Goal: Task Accomplishment & Management: Use online tool/utility

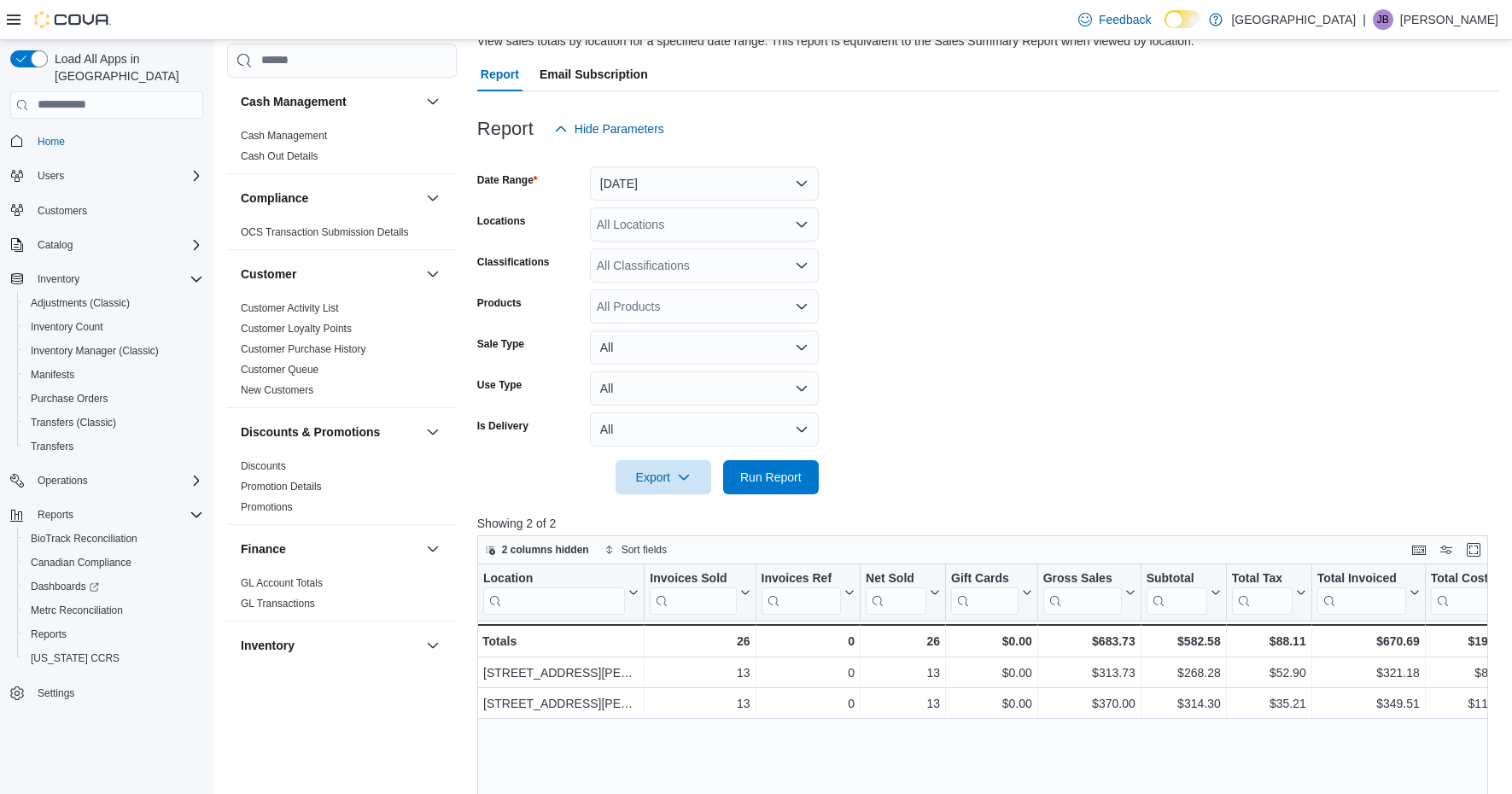
scroll to position [1126, 0]
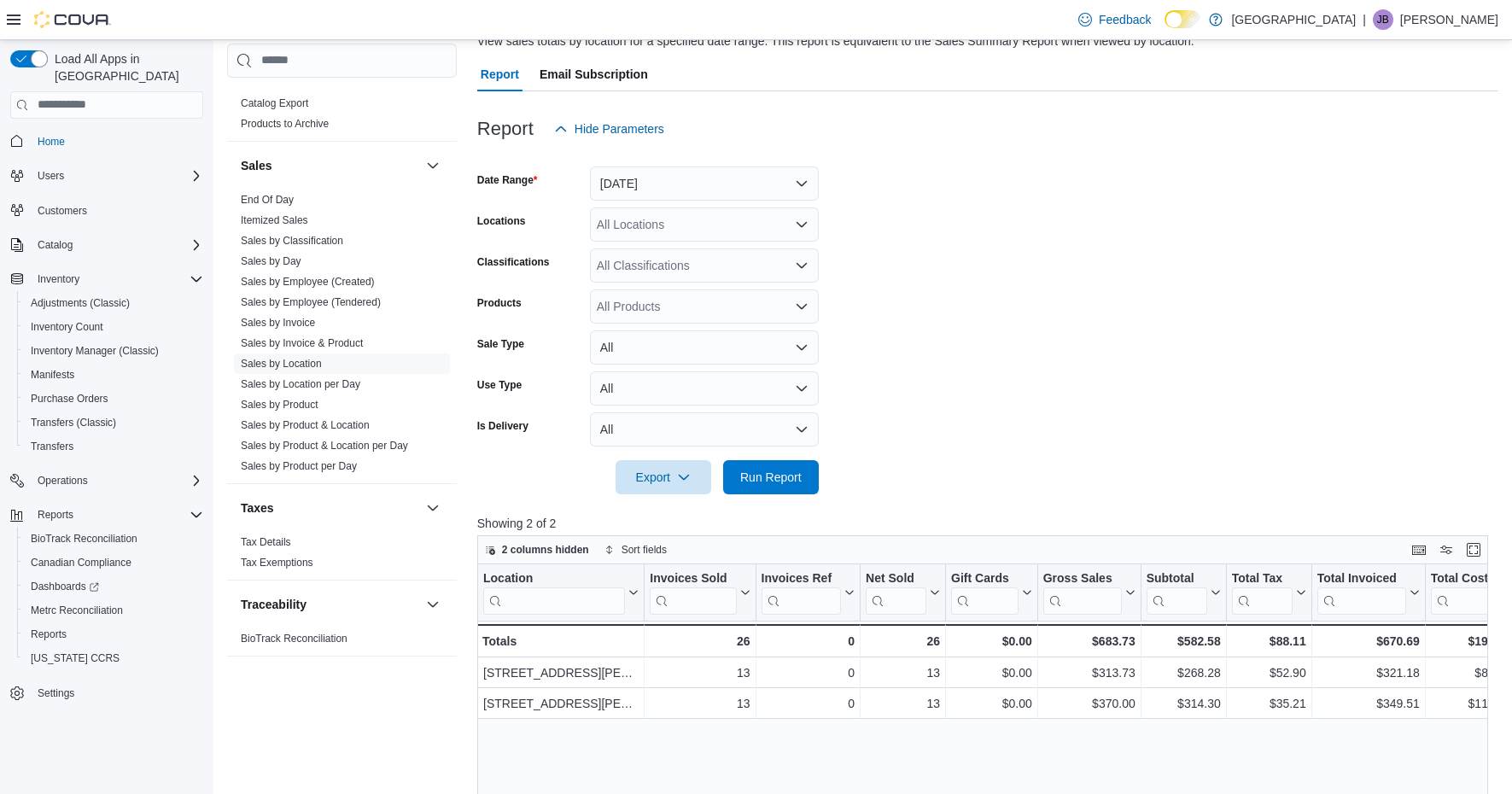
click at [753, 192] on button "[DATE]" at bounding box center [704, 183] width 229 height 34
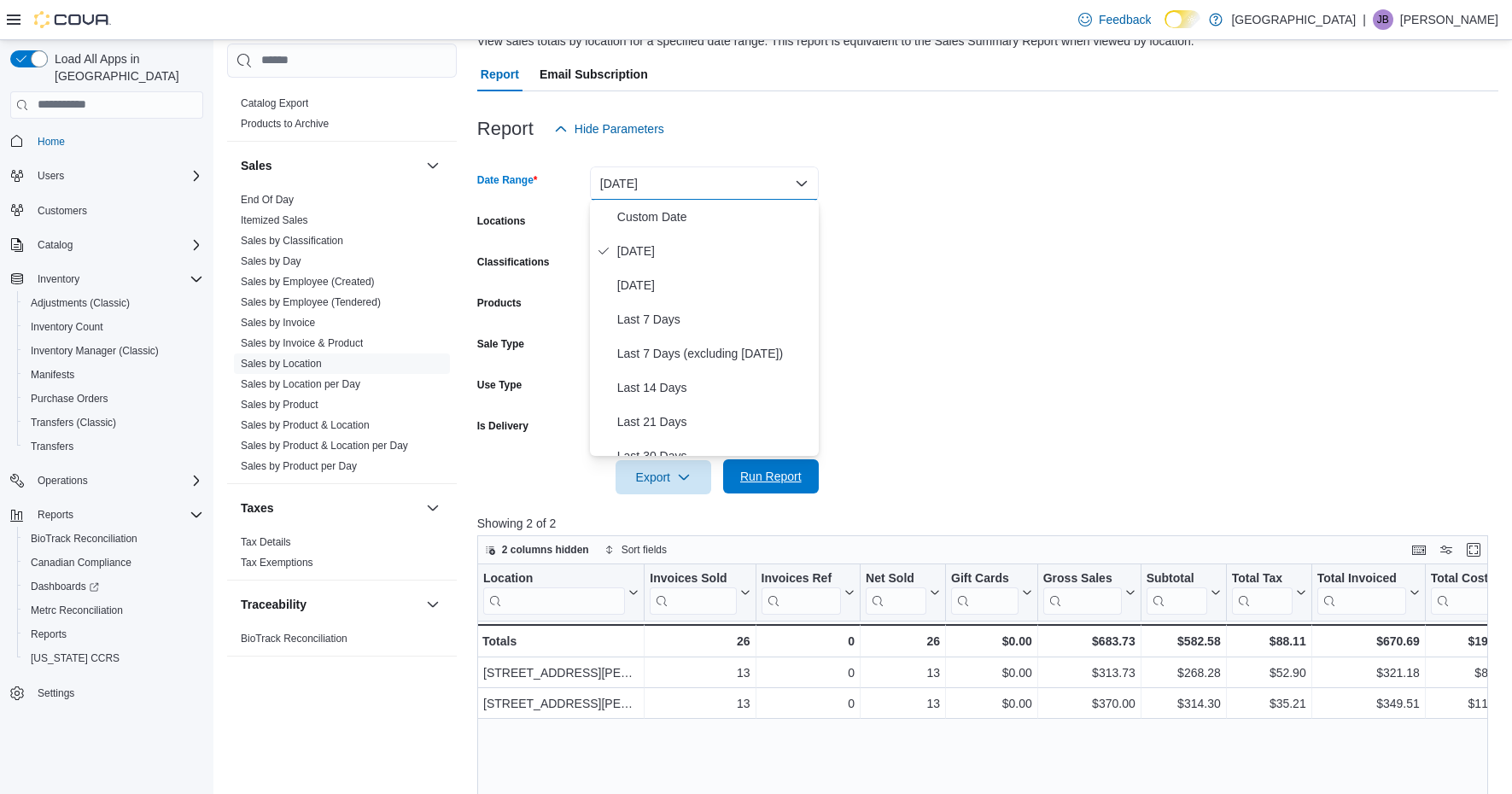
click at [757, 487] on span "Run Report" at bounding box center [771, 476] width 75 height 34
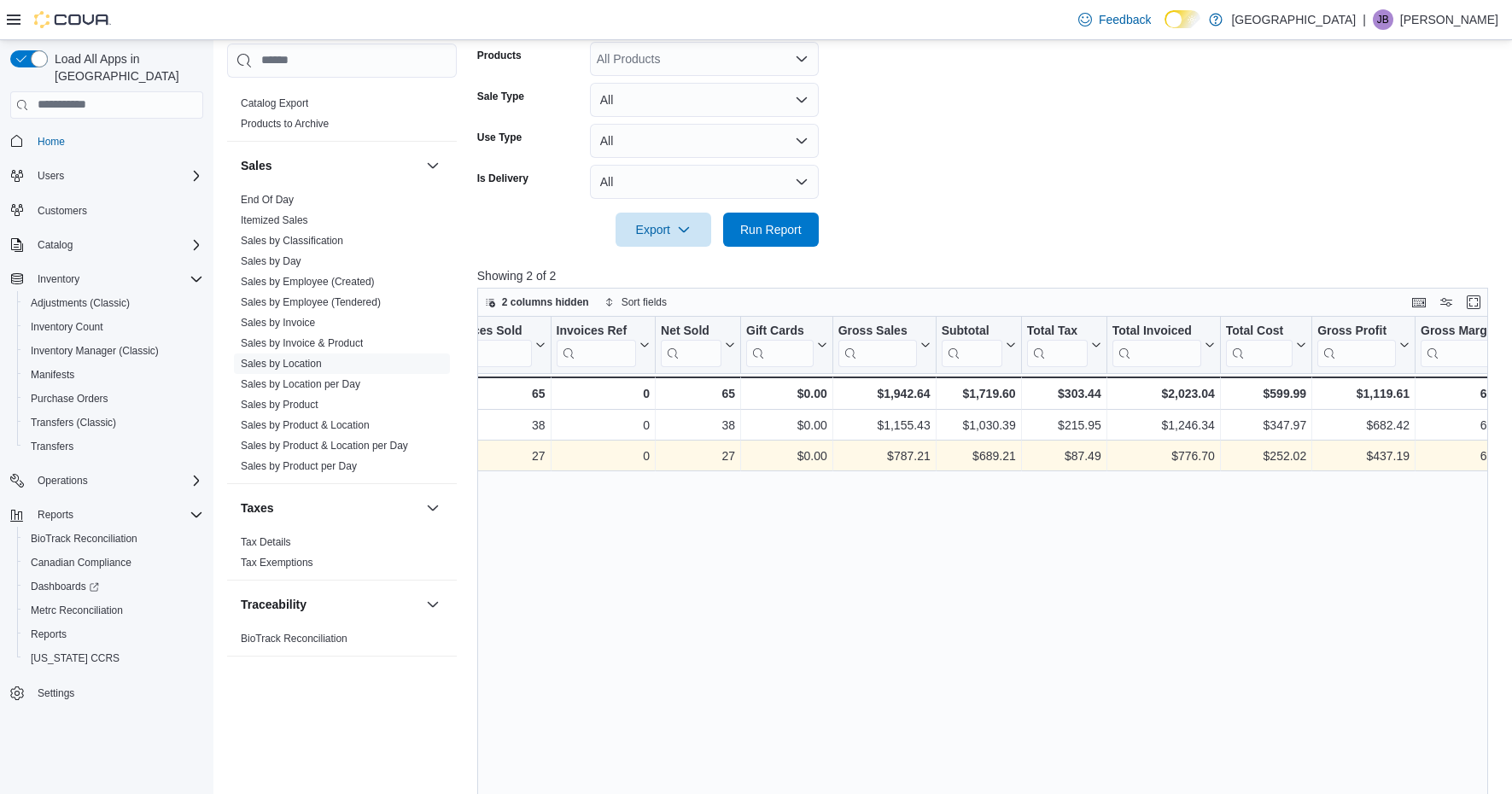
scroll to position [0, 208]
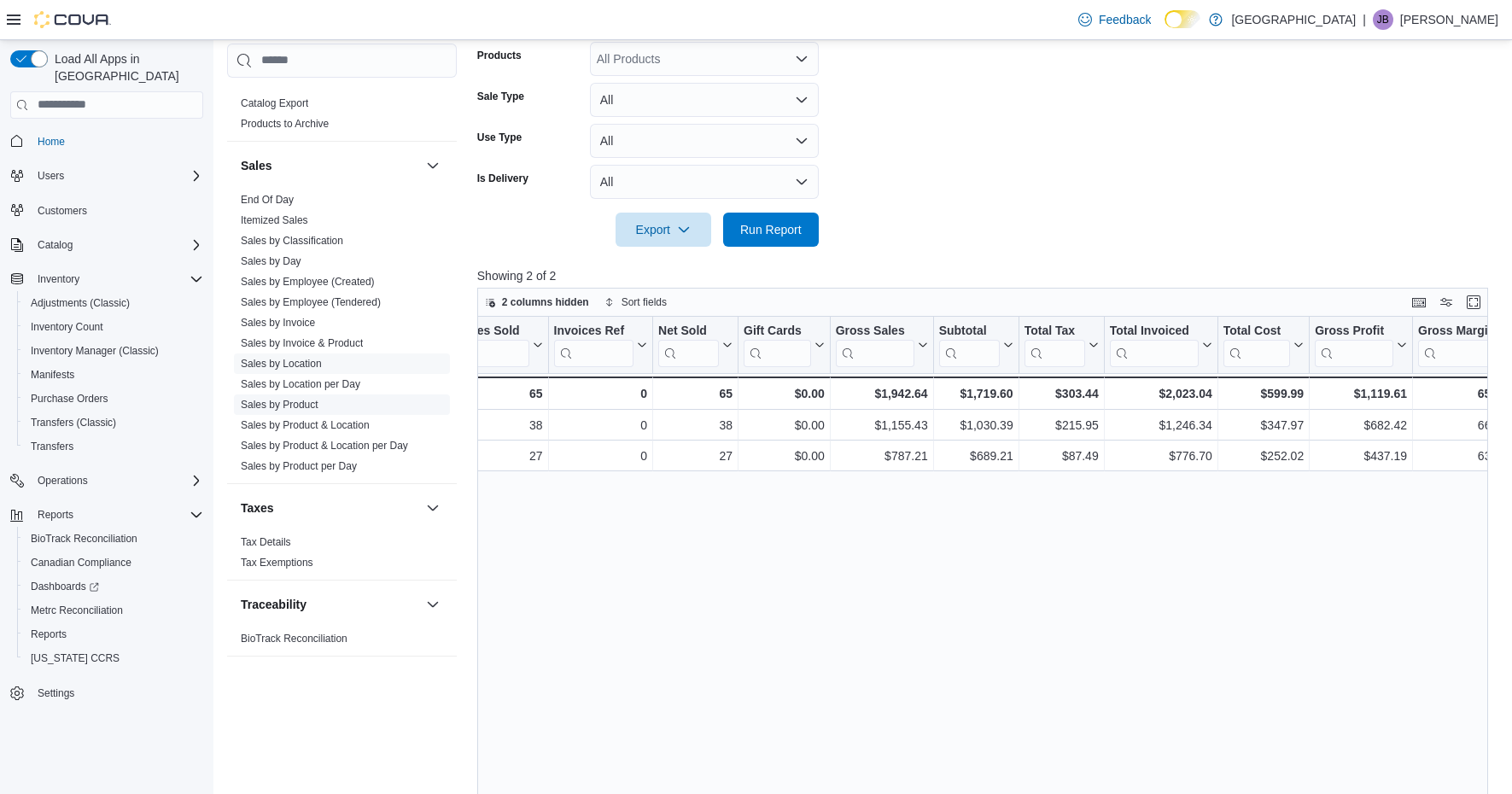
click at [288, 401] on link "Sales by Product" at bounding box center [280, 404] width 77 height 12
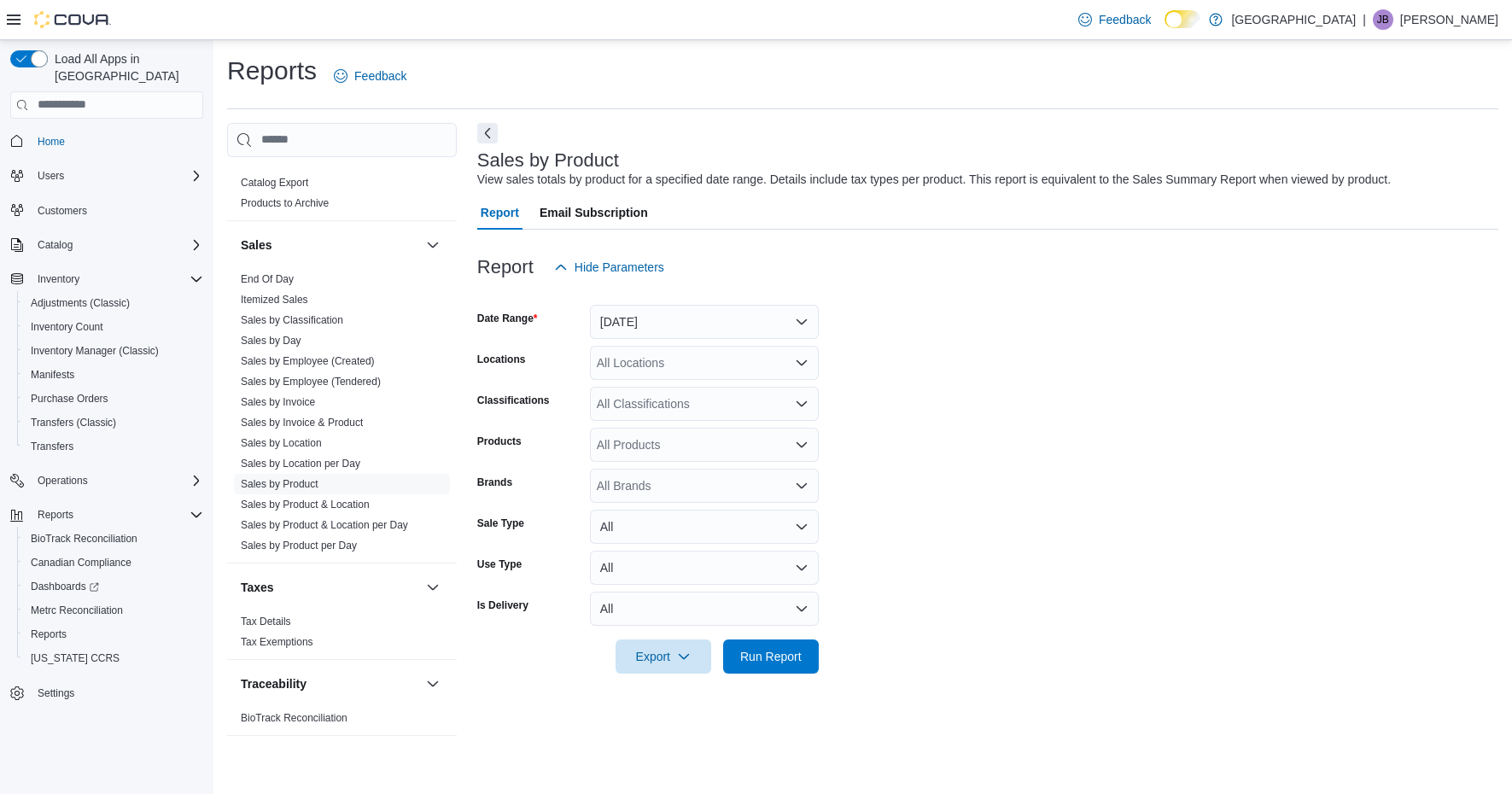
click at [668, 327] on button "[DATE]" at bounding box center [704, 322] width 229 height 34
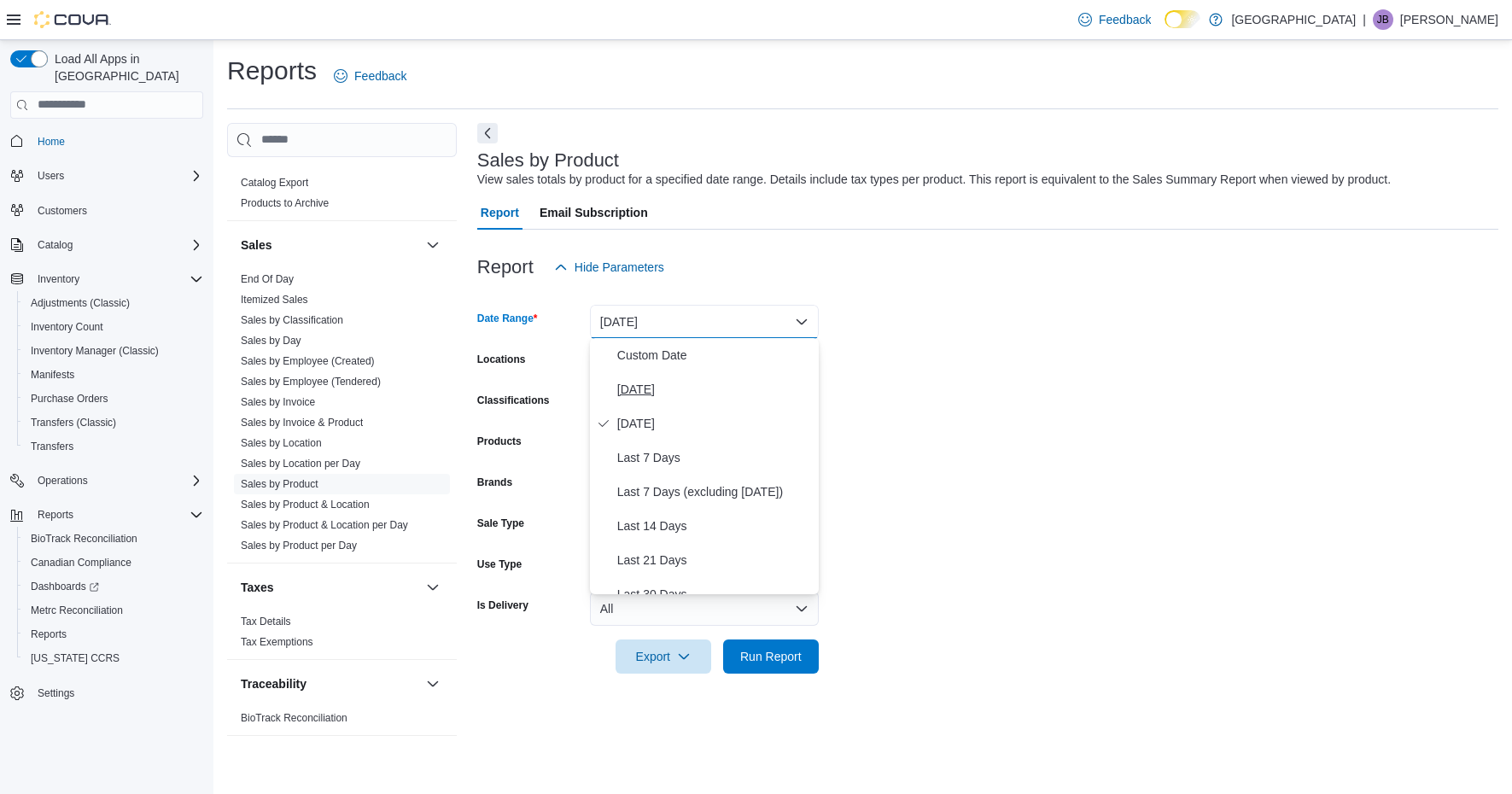
click at [650, 386] on span "[DATE]" at bounding box center [715, 389] width 195 height 21
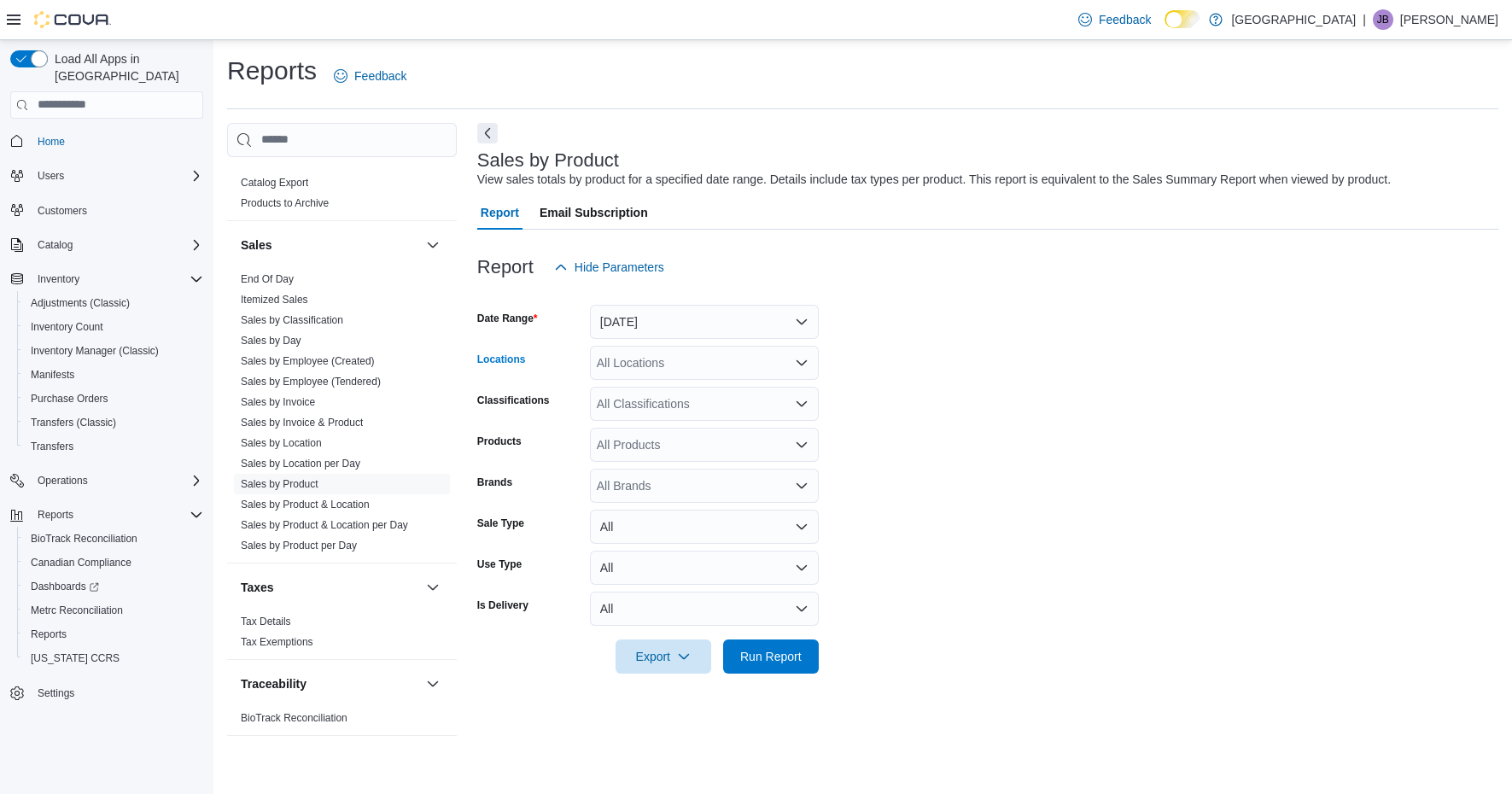
click at [682, 373] on div "All Locations" at bounding box center [704, 363] width 229 height 34
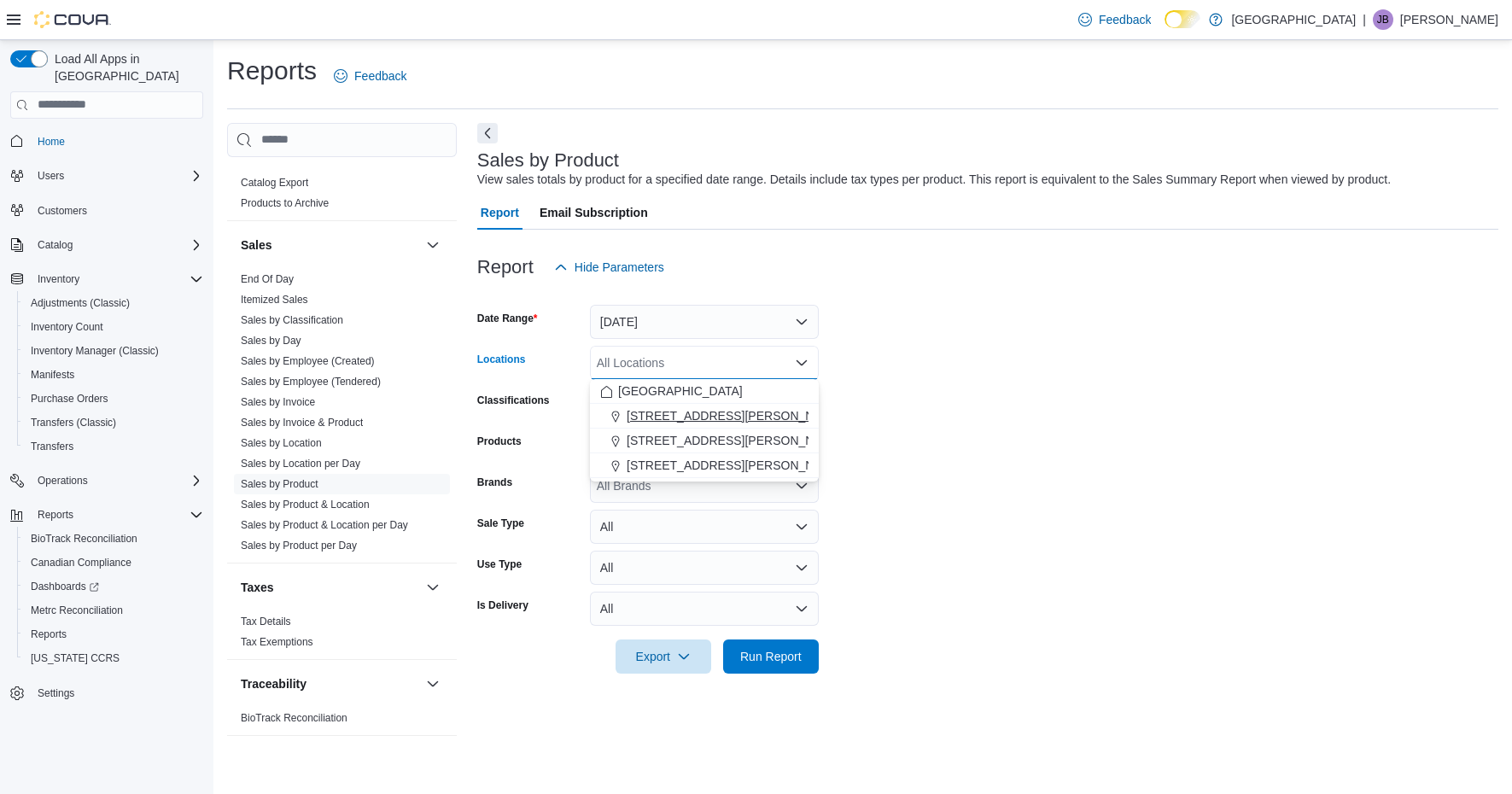
click at [670, 424] on span "[STREET_ADDRESS][PERSON_NAME]" at bounding box center [735, 416] width 217 height 17
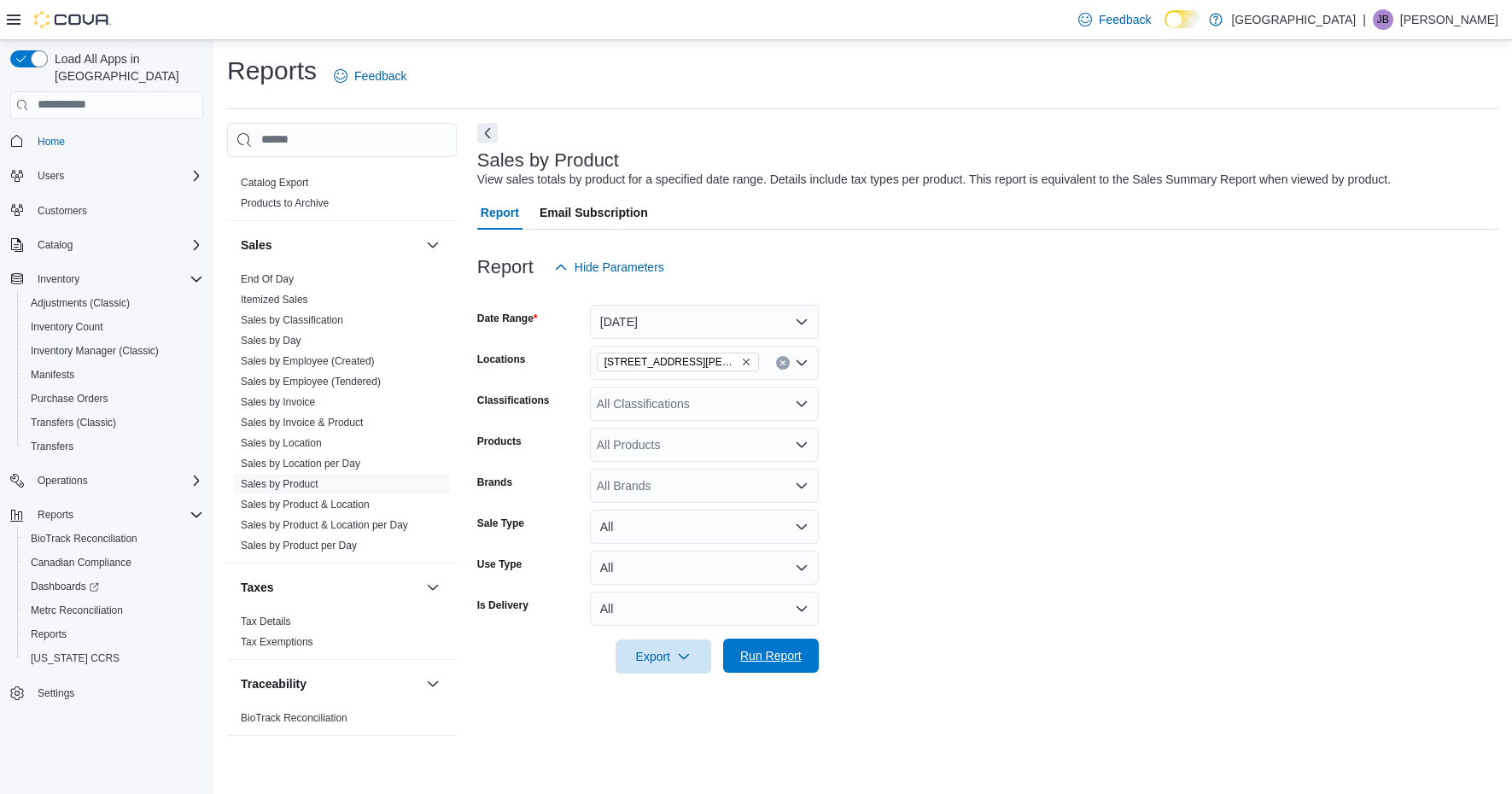
click at [762, 658] on span "Run Report" at bounding box center [771, 656] width 61 height 17
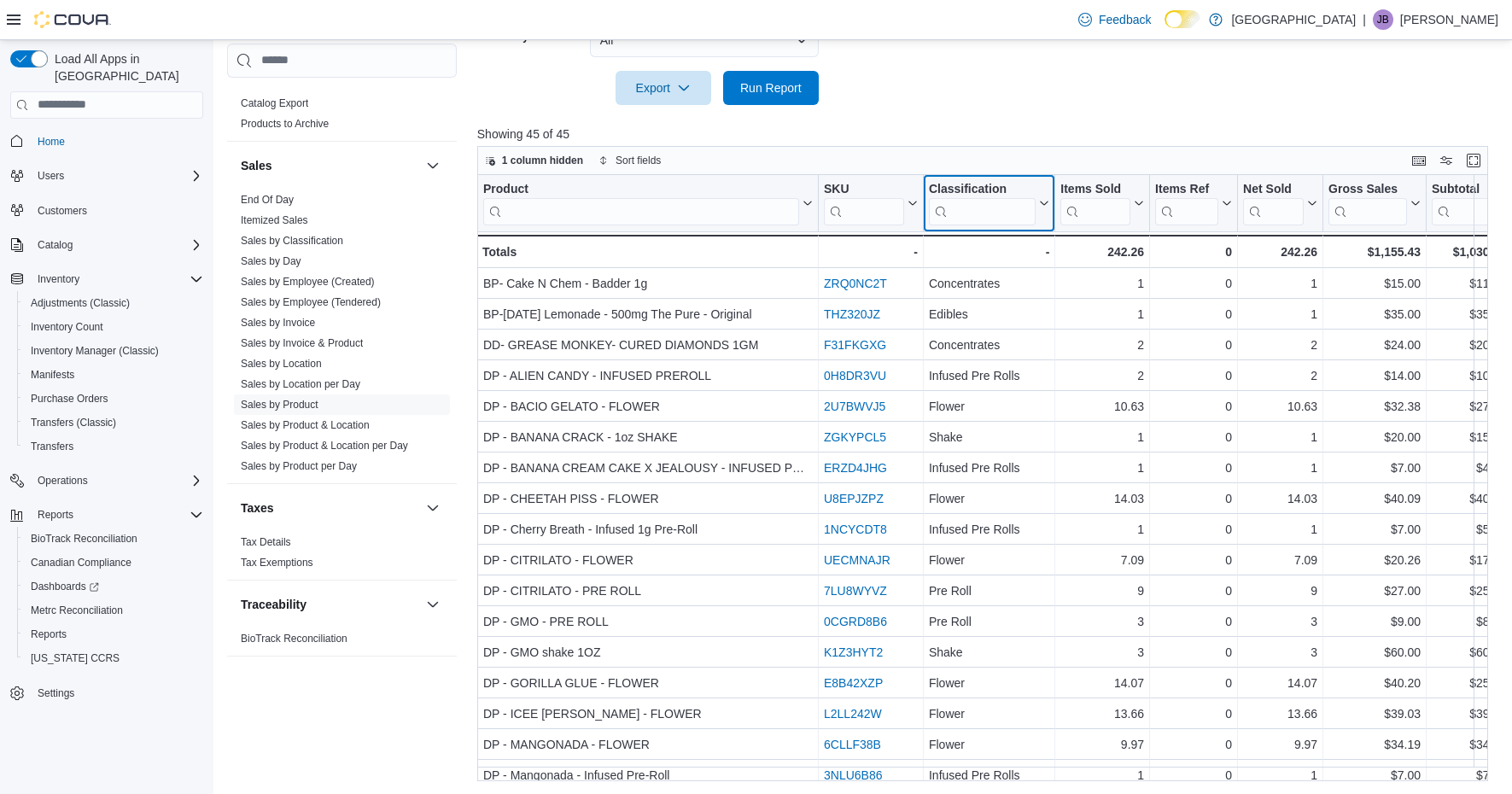
click at [1001, 215] on input "search" at bounding box center [982, 211] width 107 height 28
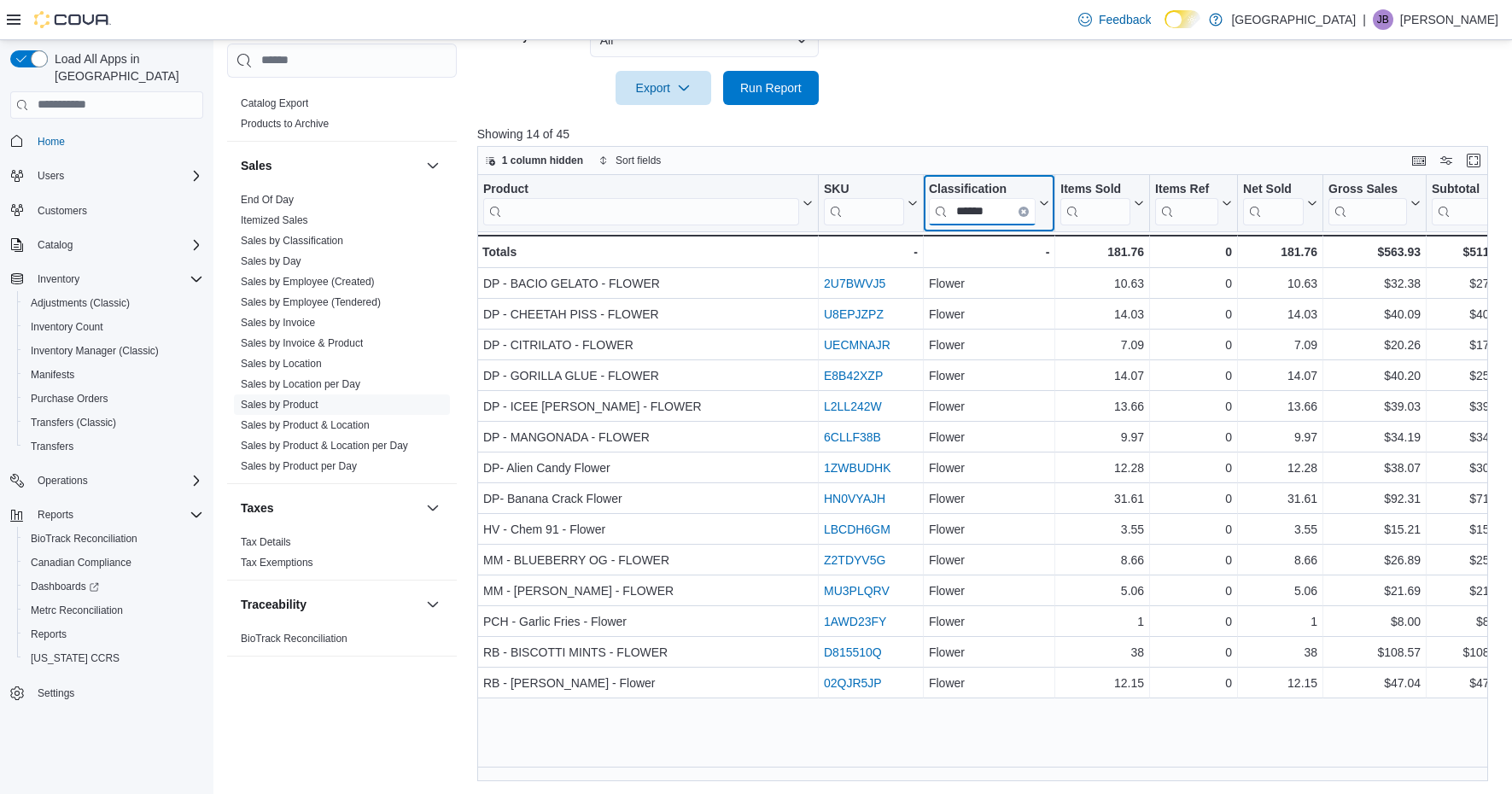
type input "******"
click at [1022, 212] on icon "Clear input" at bounding box center [1024, 211] width 3 height 3
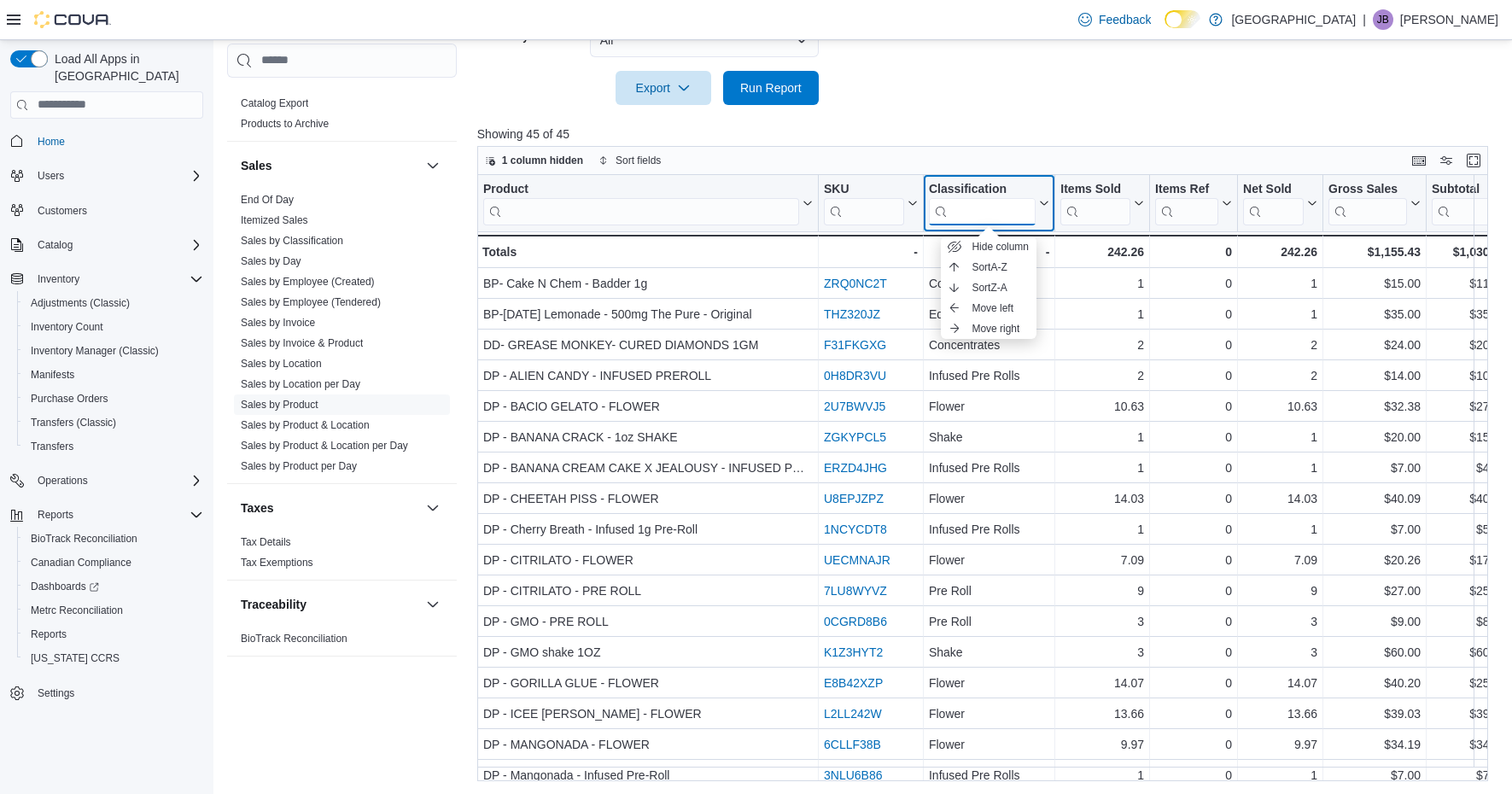
click at [995, 205] on input "search" at bounding box center [982, 211] width 107 height 28
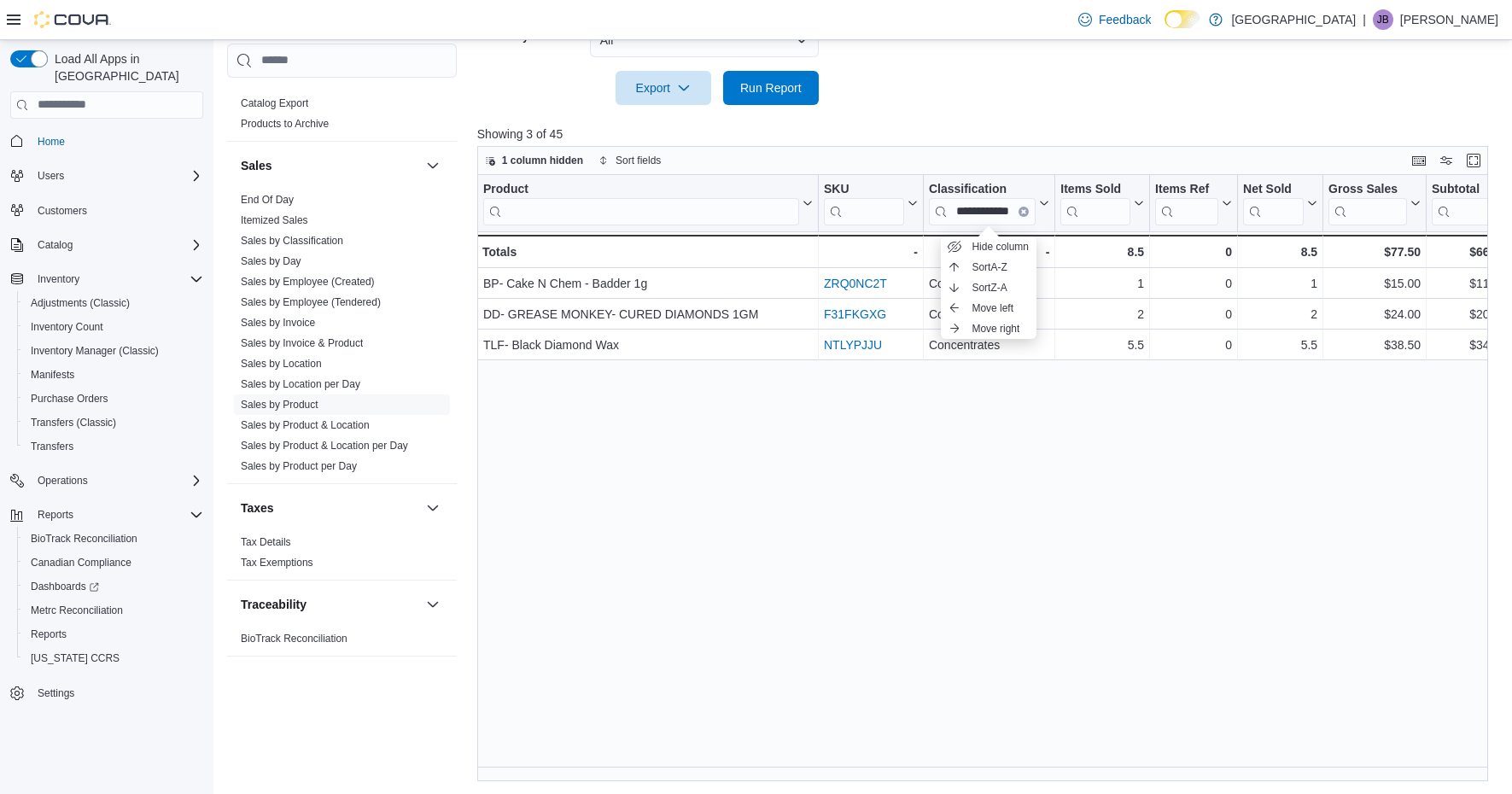
click at [929, 407] on div "**********" at bounding box center [982, 478] width 1011 height 606
click at [997, 216] on input "**********" at bounding box center [982, 211] width 107 height 28
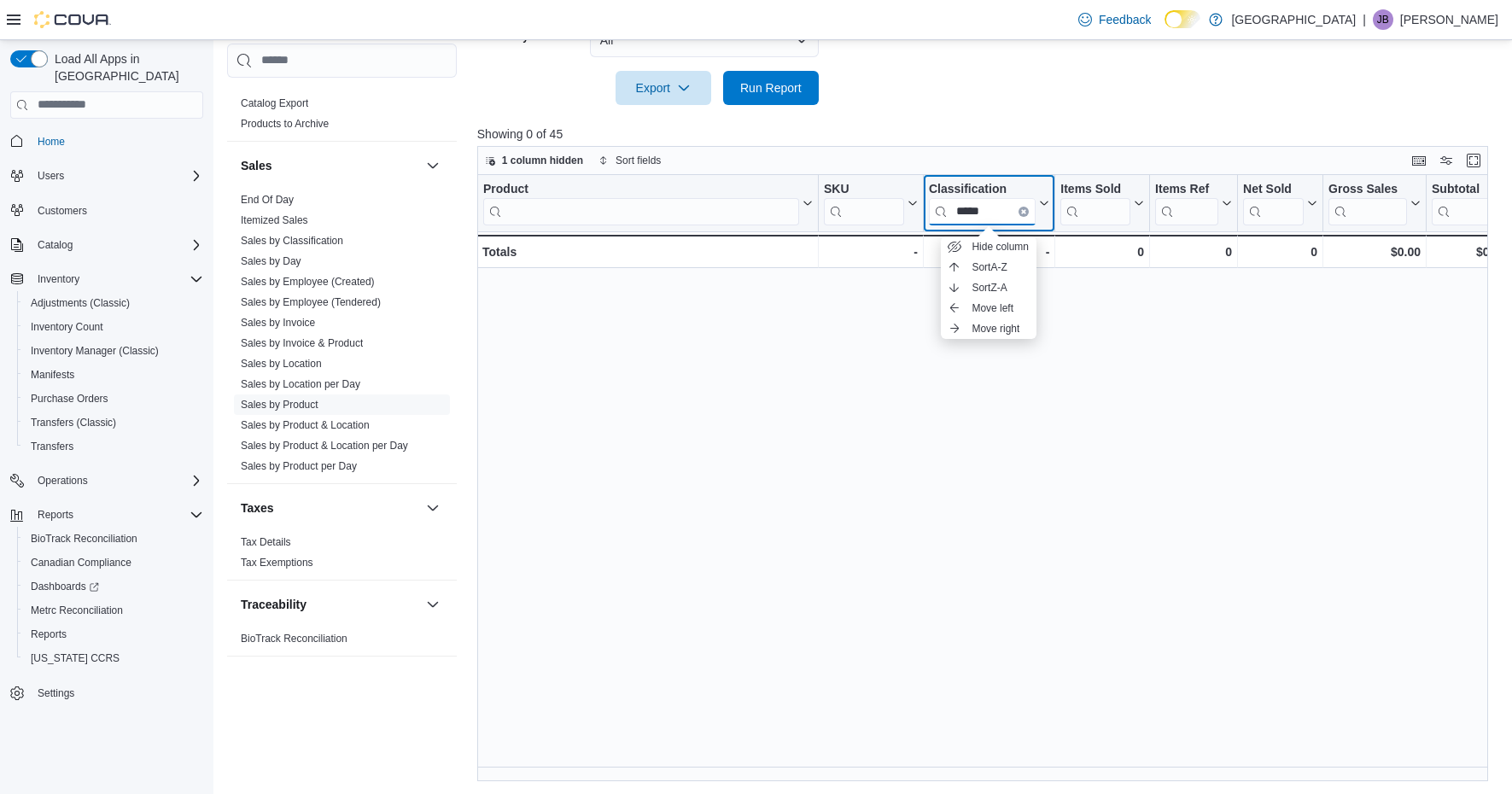
type input "*****"
click at [1022, 214] on button "Clear input" at bounding box center [1024, 211] width 10 height 10
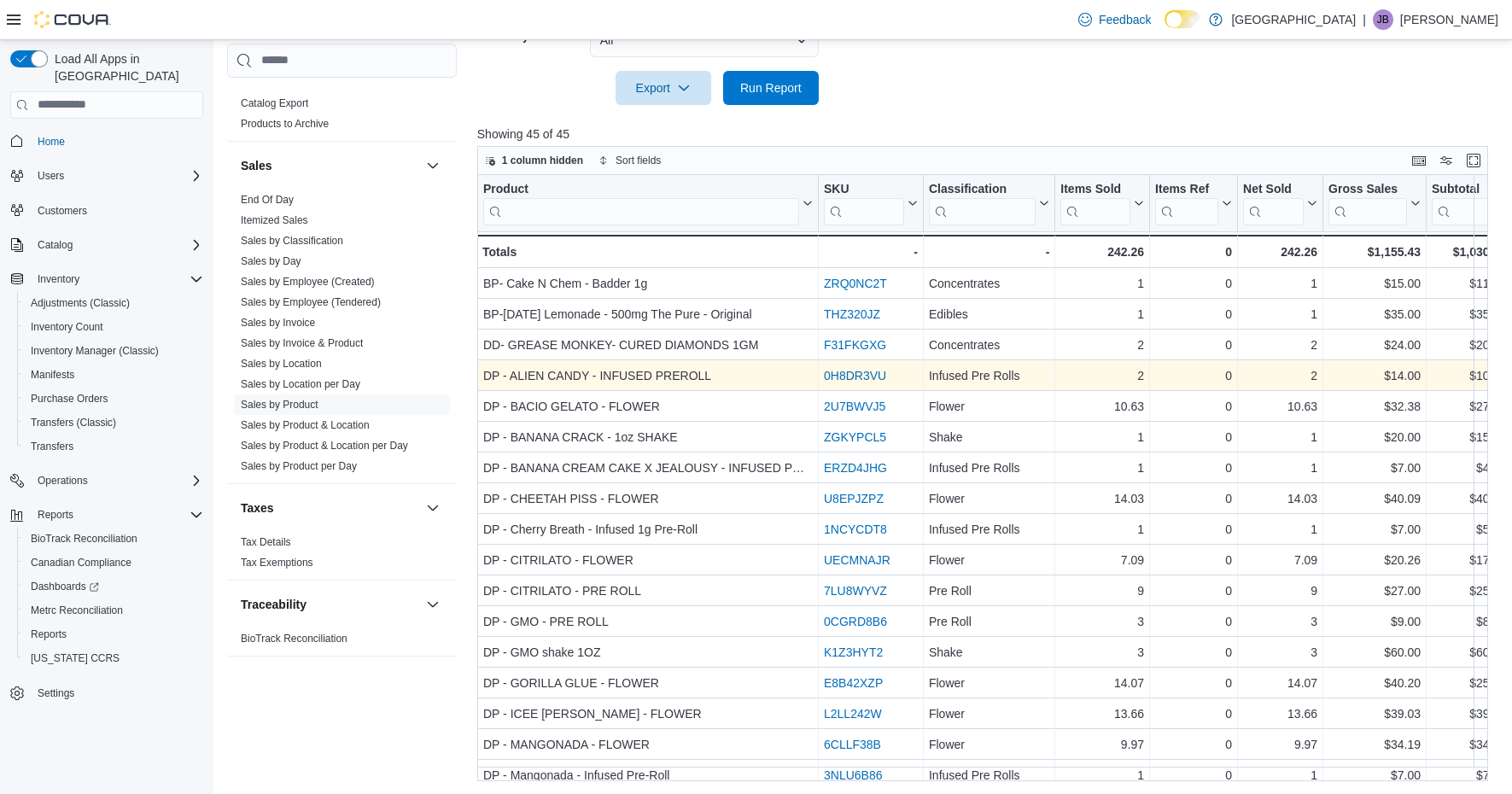
click at [908, 386] on div "0H8DR3VU - SKU URL, column 2, row 4" at bounding box center [871, 375] width 105 height 31
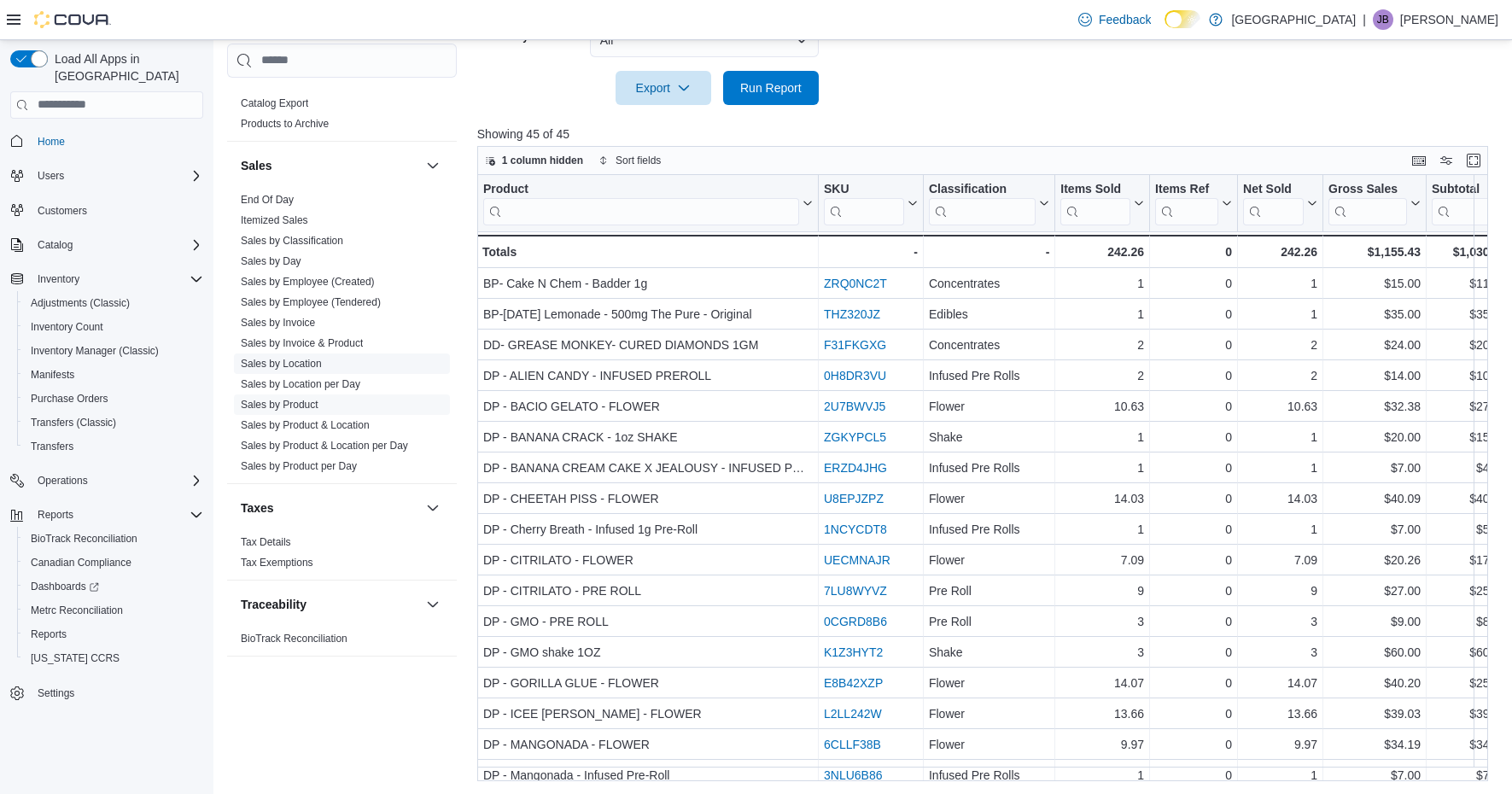
click at [295, 360] on link "Sales by Location" at bounding box center [282, 363] width 81 height 12
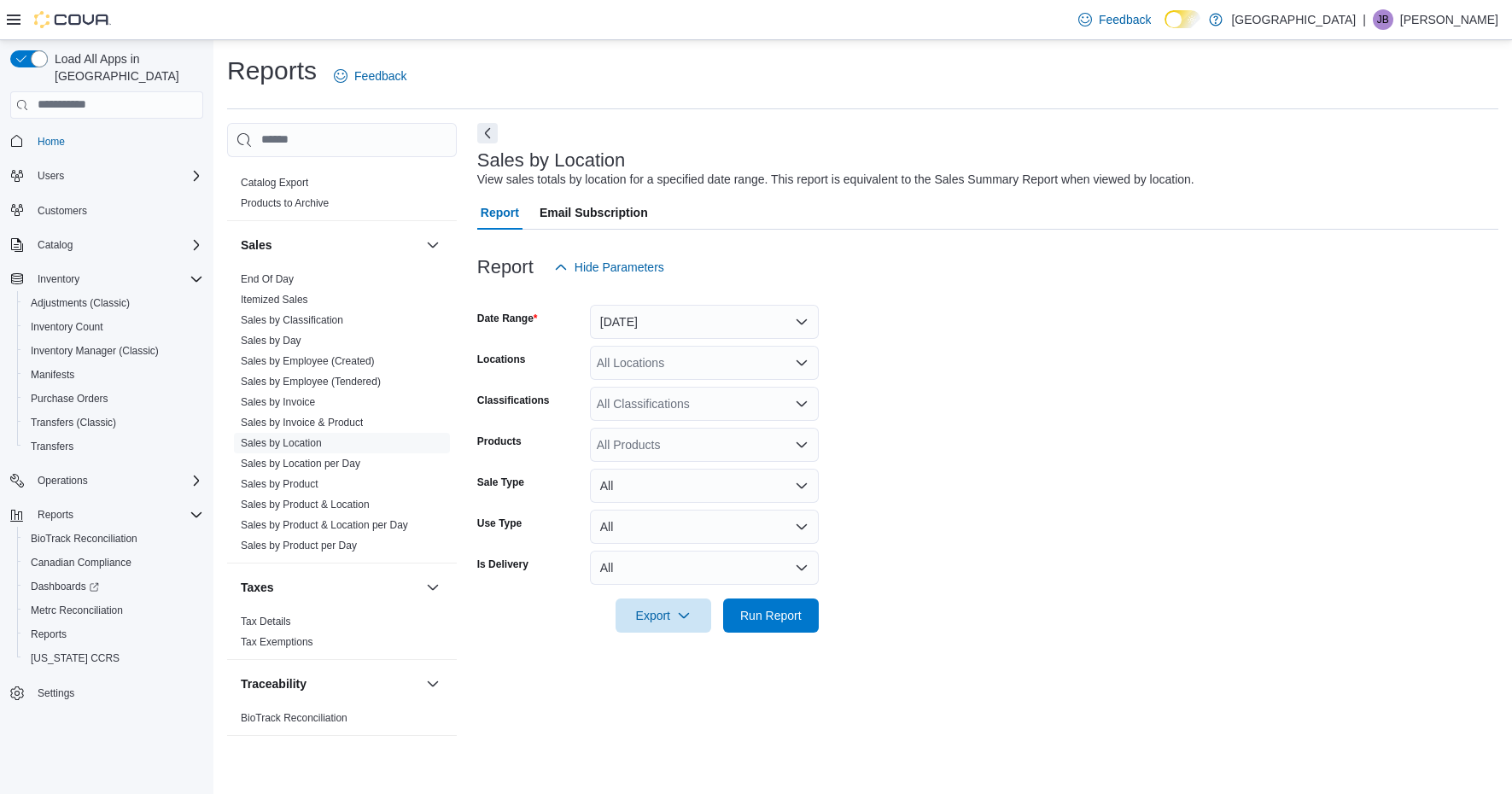
click at [804, 320] on button "[DATE]" at bounding box center [704, 322] width 229 height 34
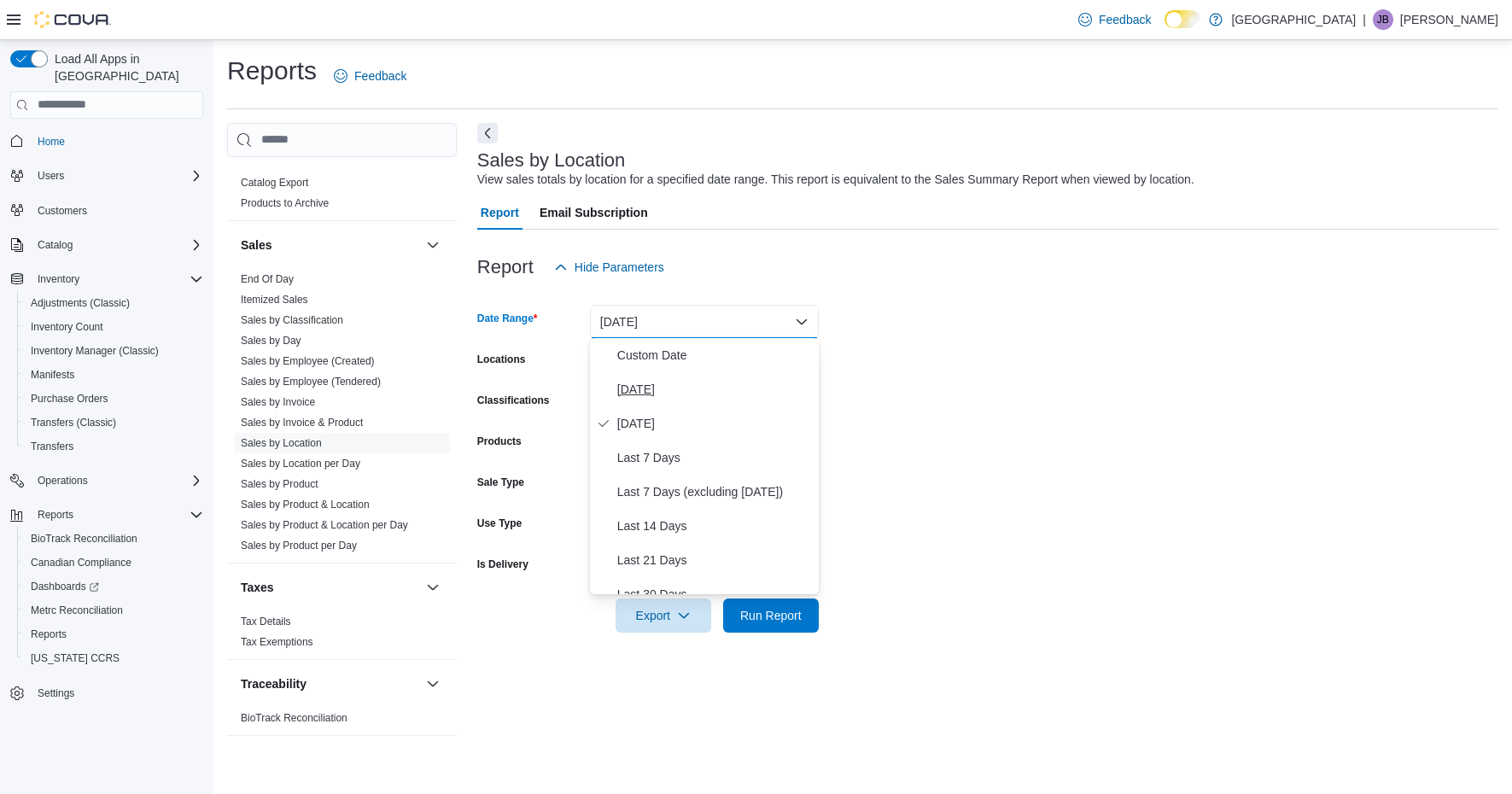
click at [646, 388] on span "[DATE]" at bounding box center [715, 389] width 195 height 21
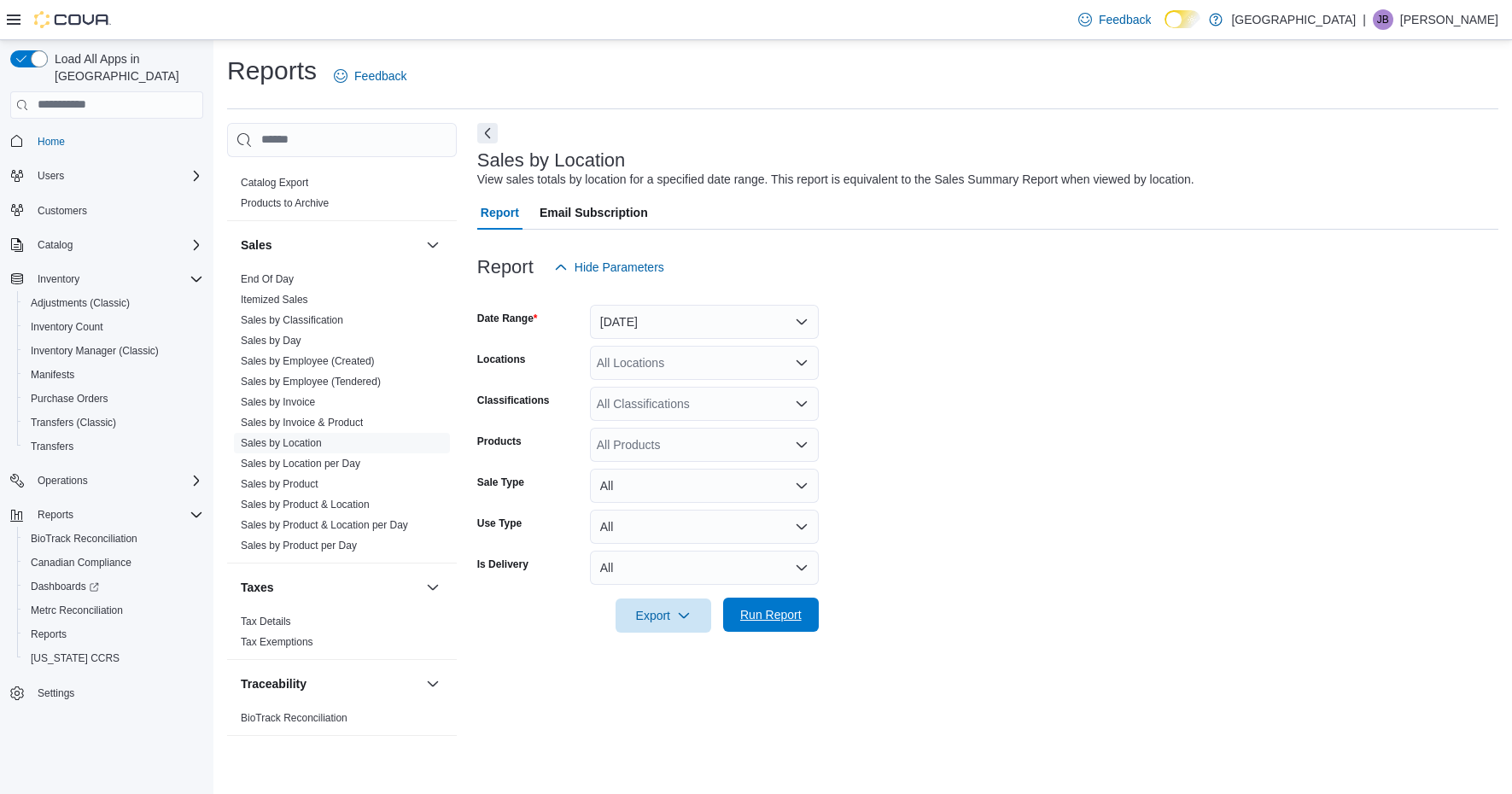
click at [779, 626] on span "Run Report" at bounding box center [771, 615] width 75 height 34
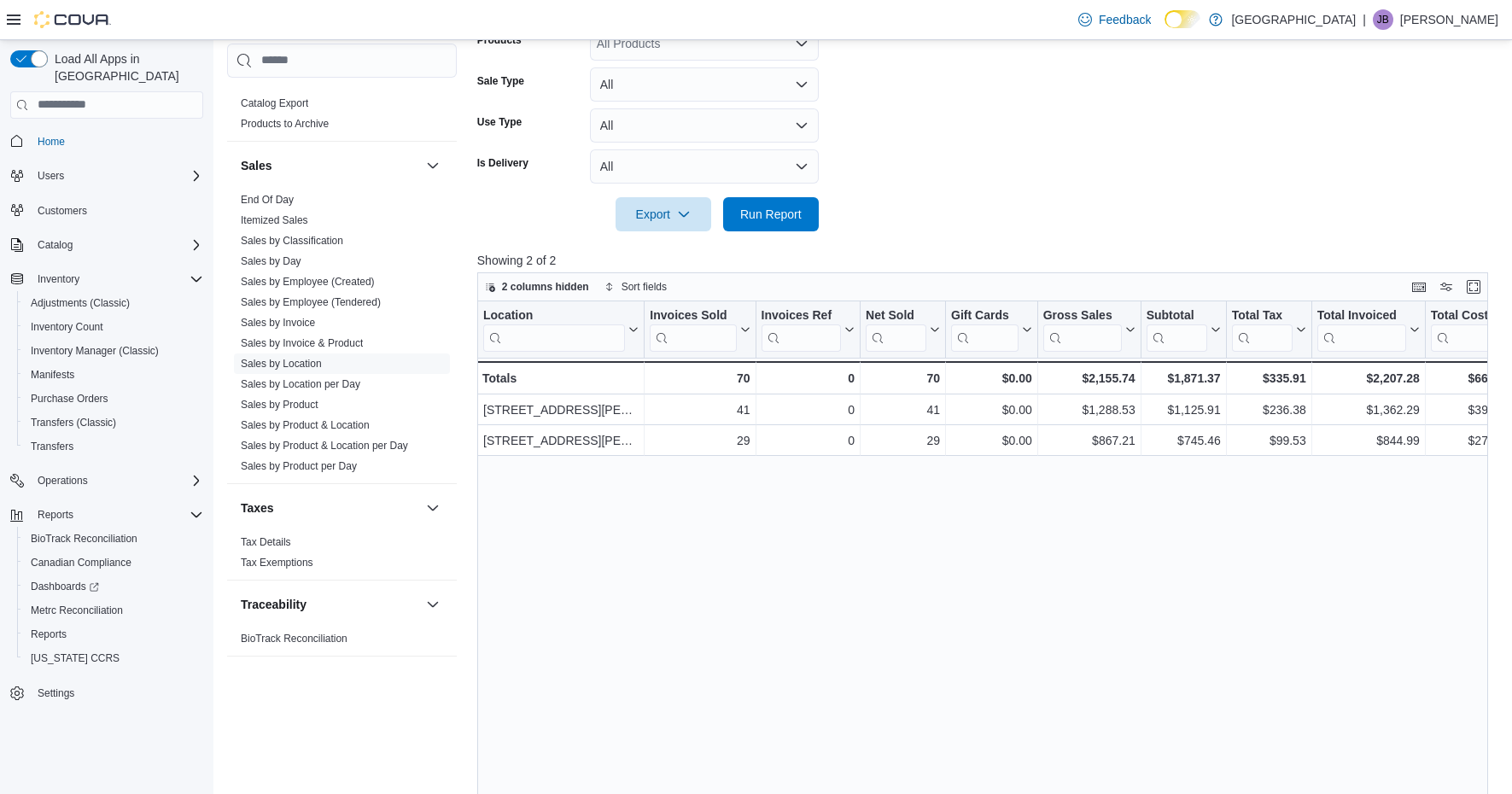
scroll to position [404, 0]
